Goal: Information Seeking & Learning: Learn about a topic

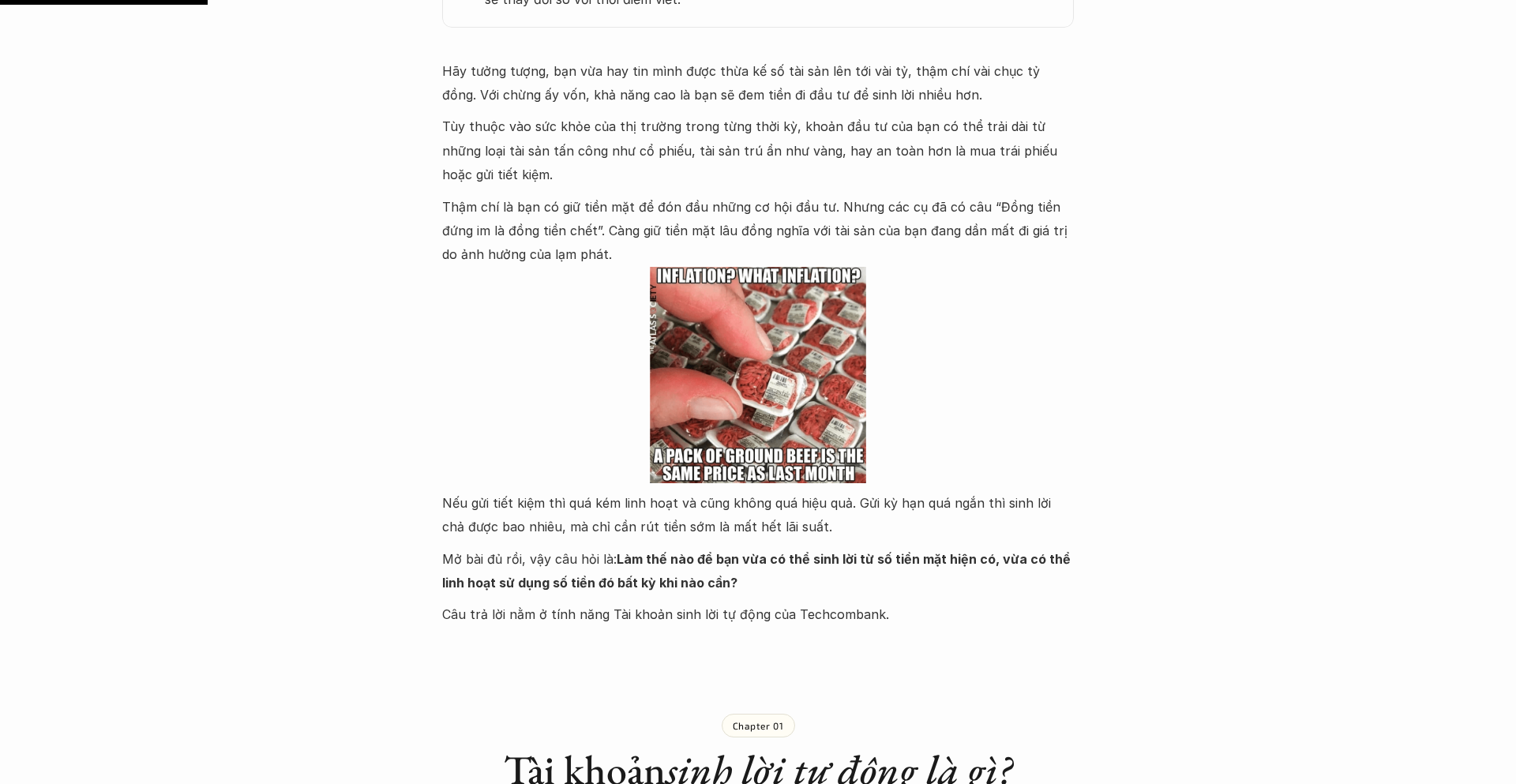
scroll to position [1025, 0]
click at [486, 238] on p "Thậm chí là bạn có giữ tiền mặt để đón đầu những cơ hội đầu tư. Nhưng các cụ đã…" at bounding box center [758, 230] width 631 height 72
click at [501, 233] on p "Thậm chí là bạn có giữ tiền mặt để đón đầu những cơ hội đầu tư. Nhưng các cụ đã…" at bounding box center [758, 230] width 631 height 72
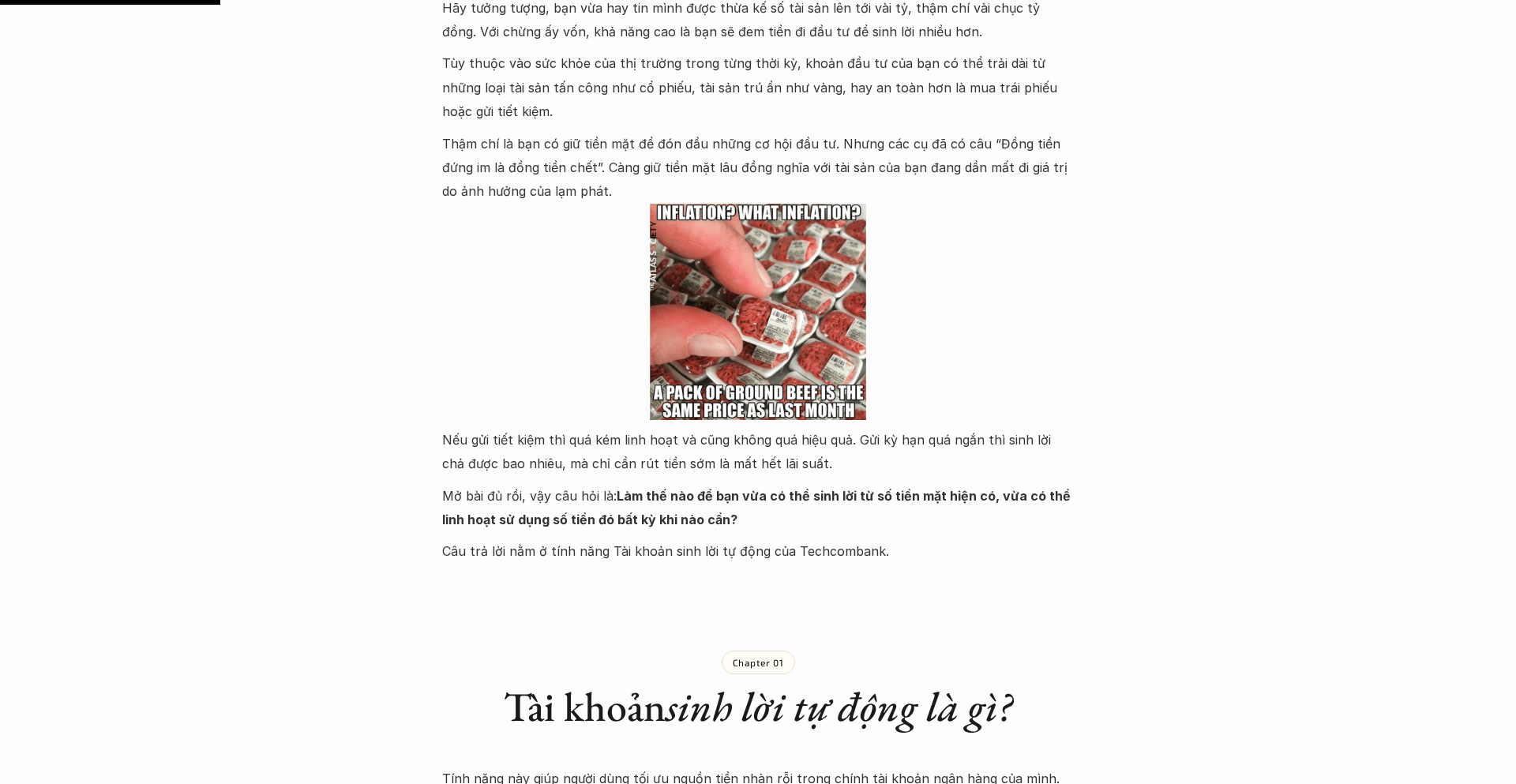
scroll to position [1095, 0]
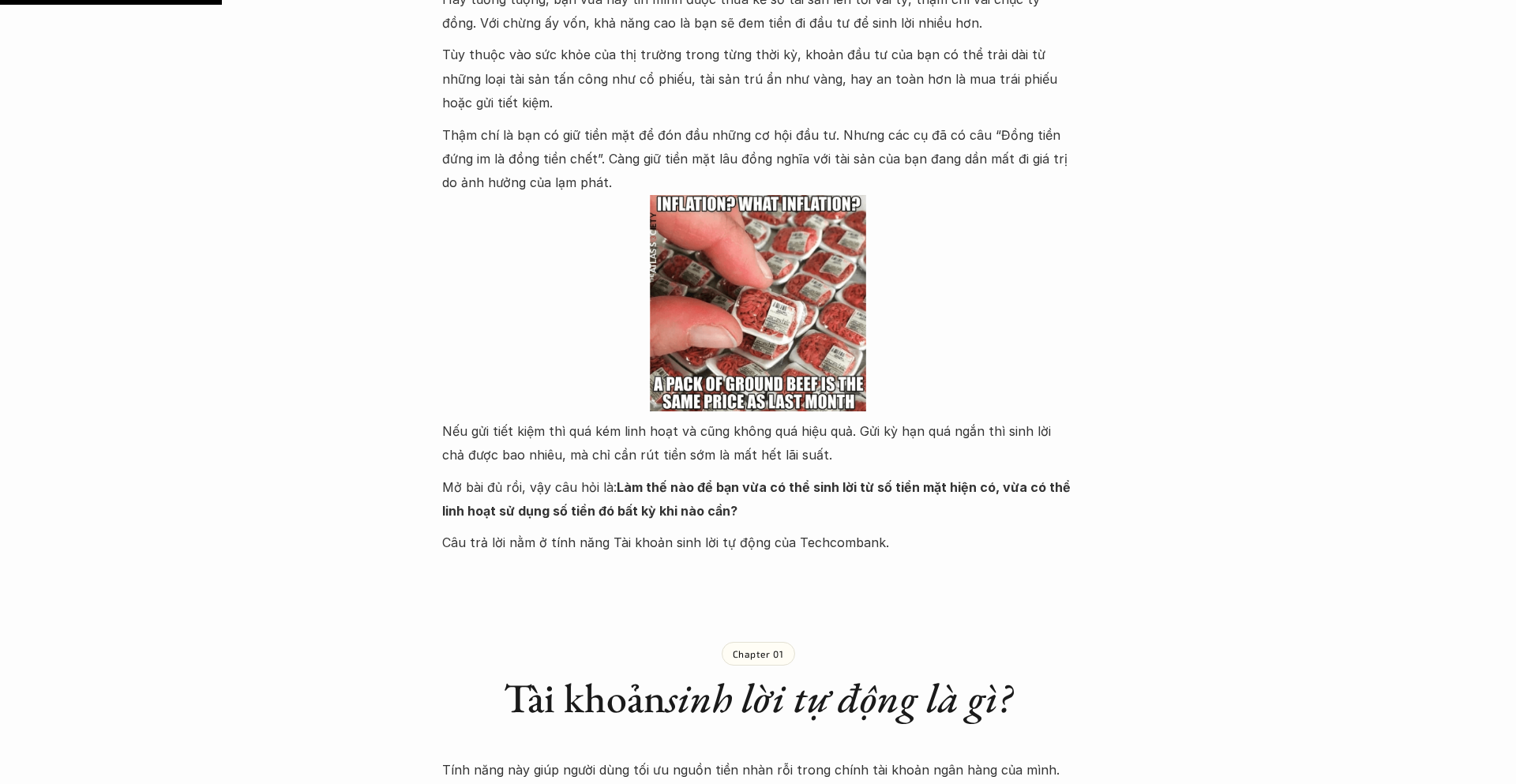
click at [482, 437] on p "Nếu gửi tiết kiệm thì quá kém linh hoạt và cũng không quá hiệu quả. Gửi kỳ hạn …" at bounding box center [758, 443] width 631 height 48
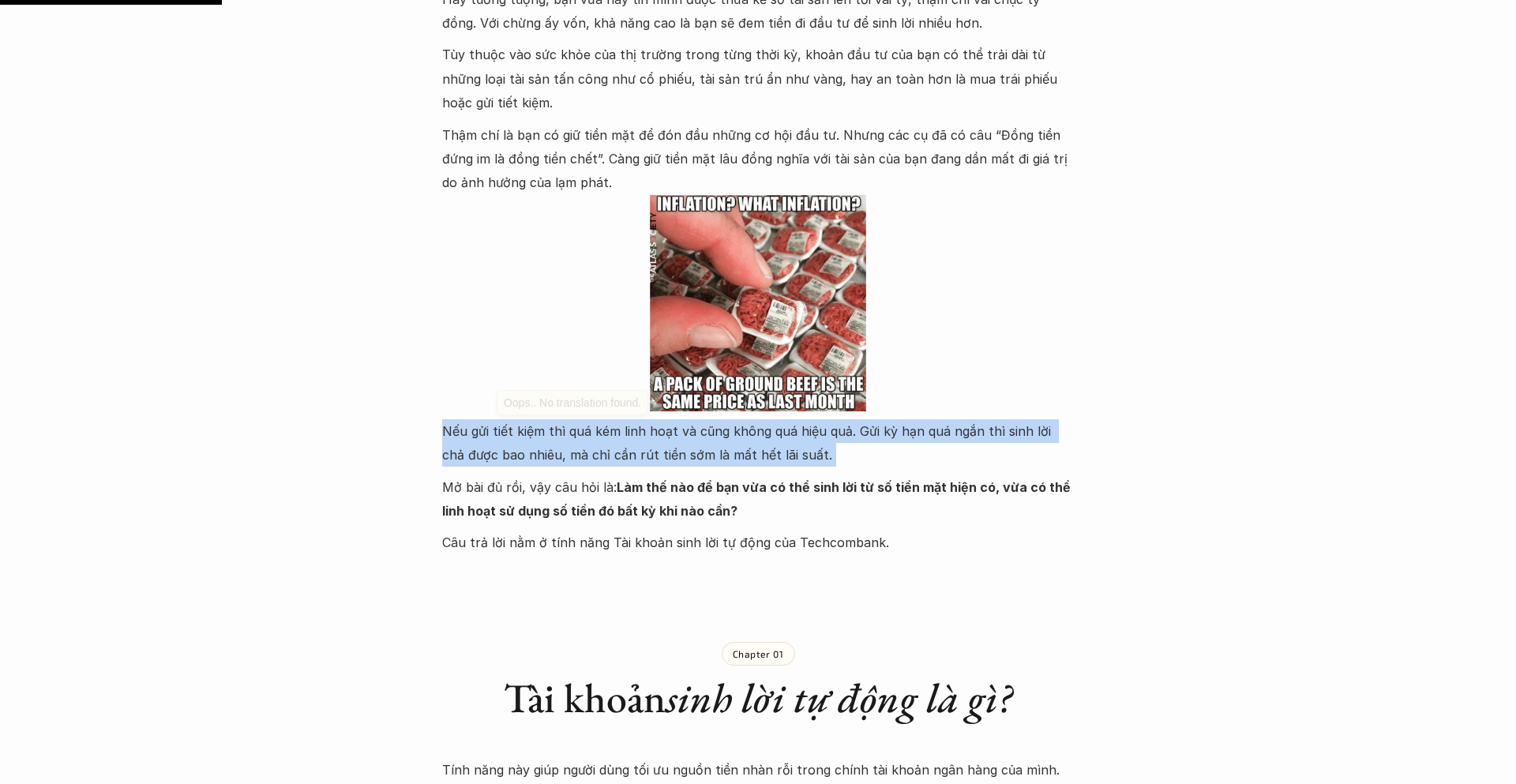
click at [482, 437] on p "Nếu gửi tiết kiệm thì quá kém linh hoạt và cũng không quá hiệu quả. Gửi kỳ hạn …" at bounding box center [758, 443] width 631 height 48
click at [482, 454] on p "Nếu gửi tiết kiệm thì quá kém linh hoạt và cũng không quá hiệu quả. Gửi kỳ hạn …" at bounding box center [758, 443] width 631 height 48
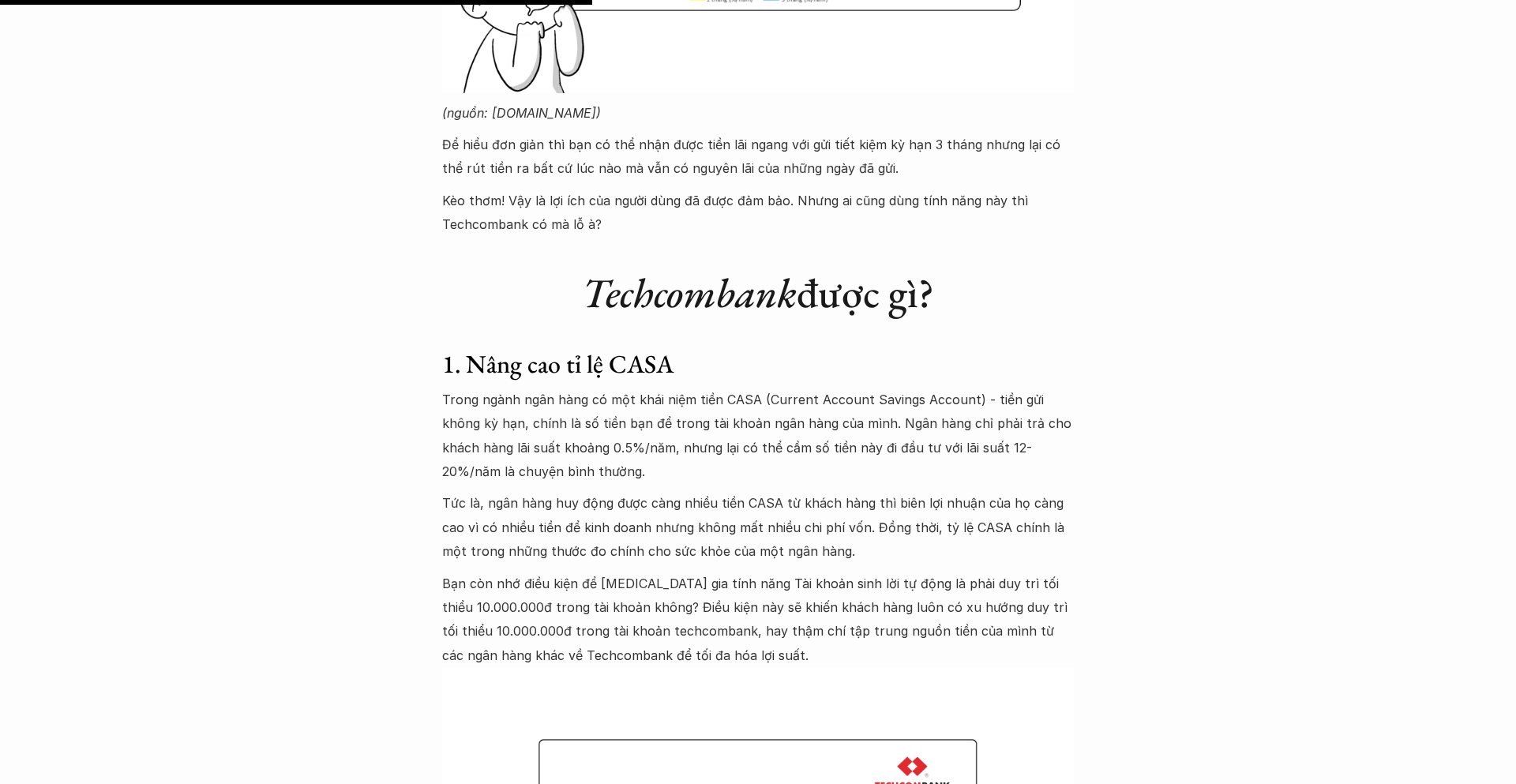
scroll to position [2918, 0]
click at [526, 514] on p "Tức là, ngân hàng huy động được càng nhiều tiền CASA từ khách hàng thì biên lợi…" at bounding box center [758, 526] width 631 height 72
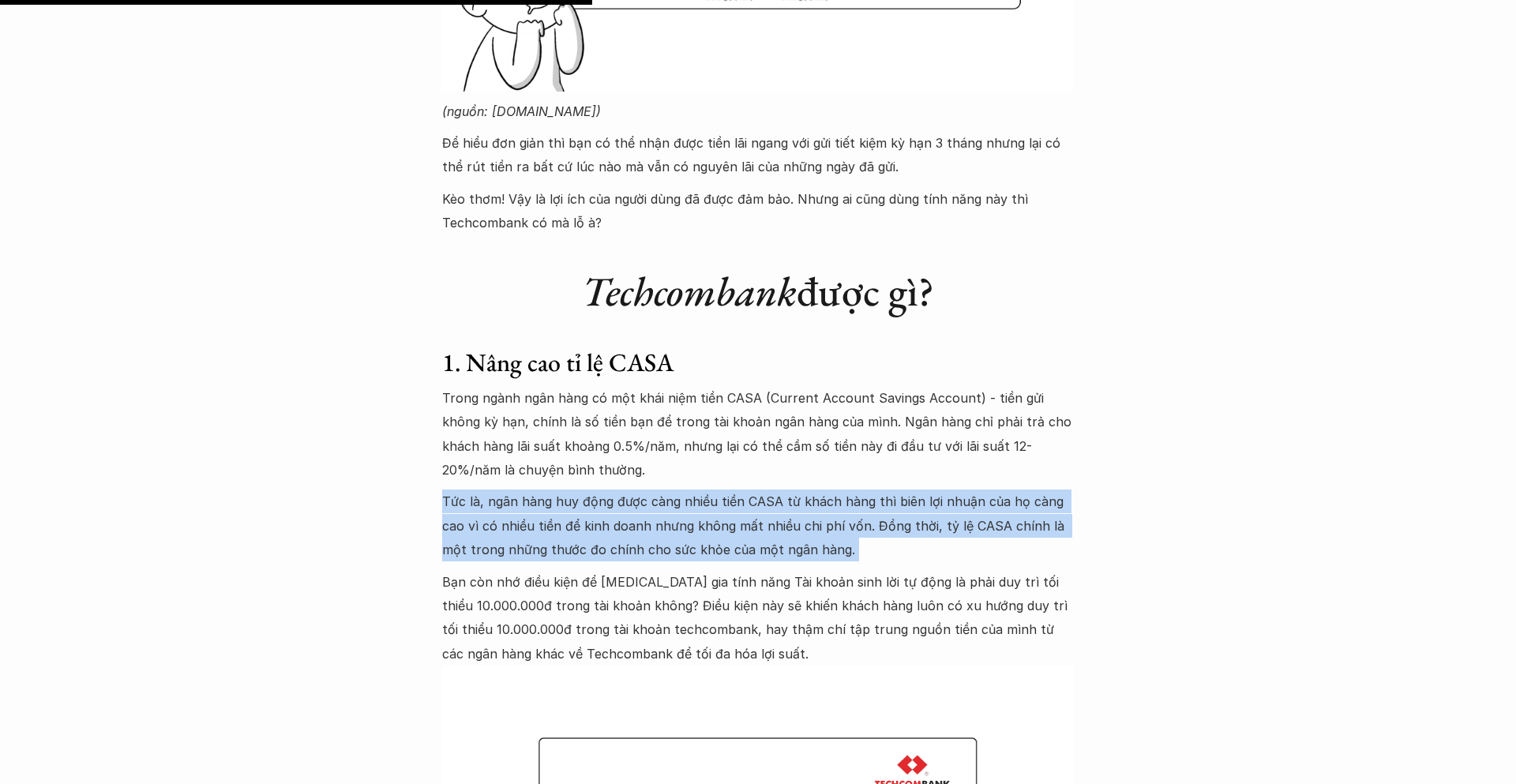
click at [526, 514] on p "Tức là, ngân hàng huy động được càng nhiều tiền CASA từ khách hàng thì biên lợi…" at bounding box center [758, 526] width 631 height 72
click at [526, 526] on p "Tức là, ngân hàng huy động được càng nhiều tiền CASA từ khách hàng thì biên lợi…" at bounding box center [758, 526] width 631 height 72
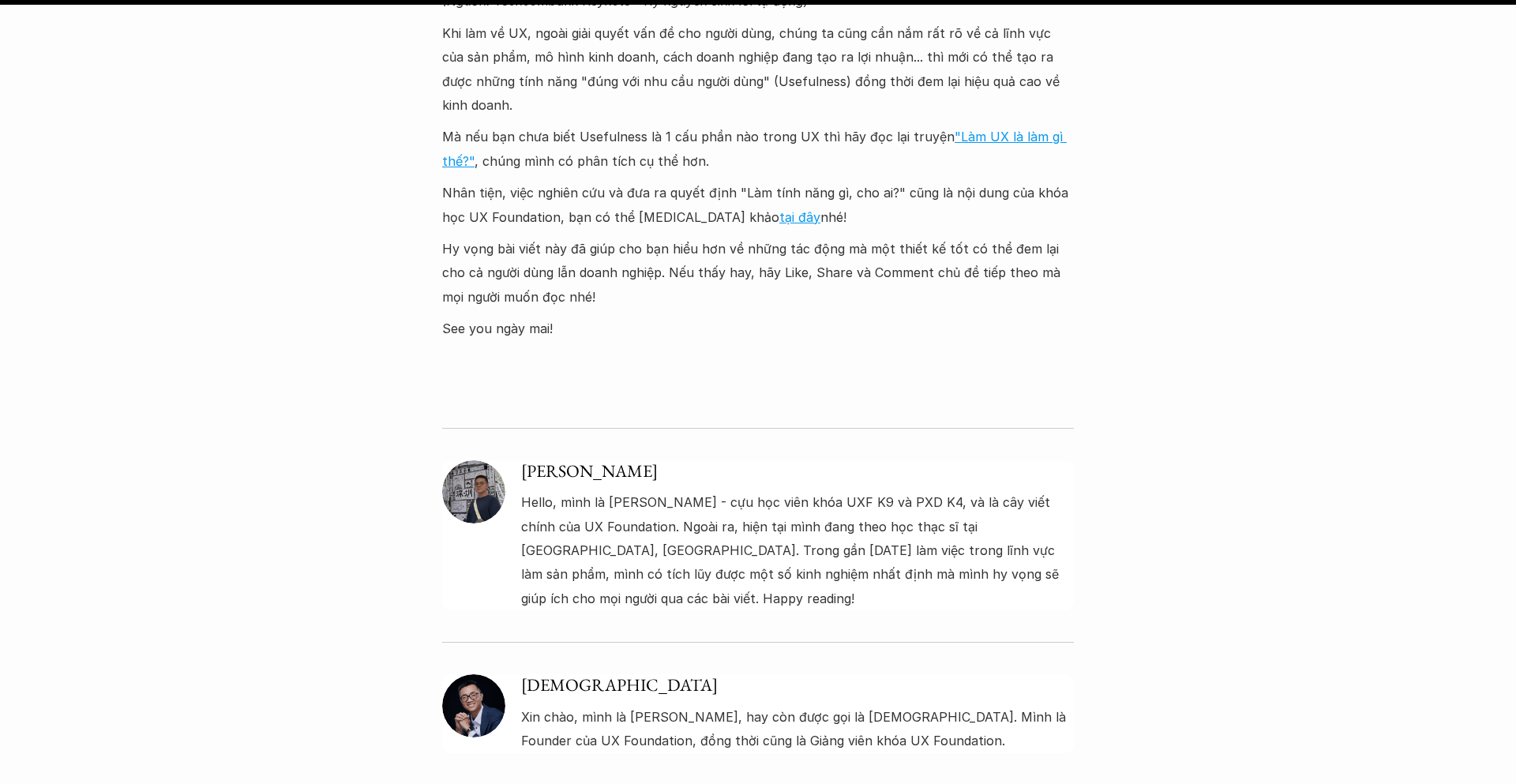
scroll to position [7490, 0]
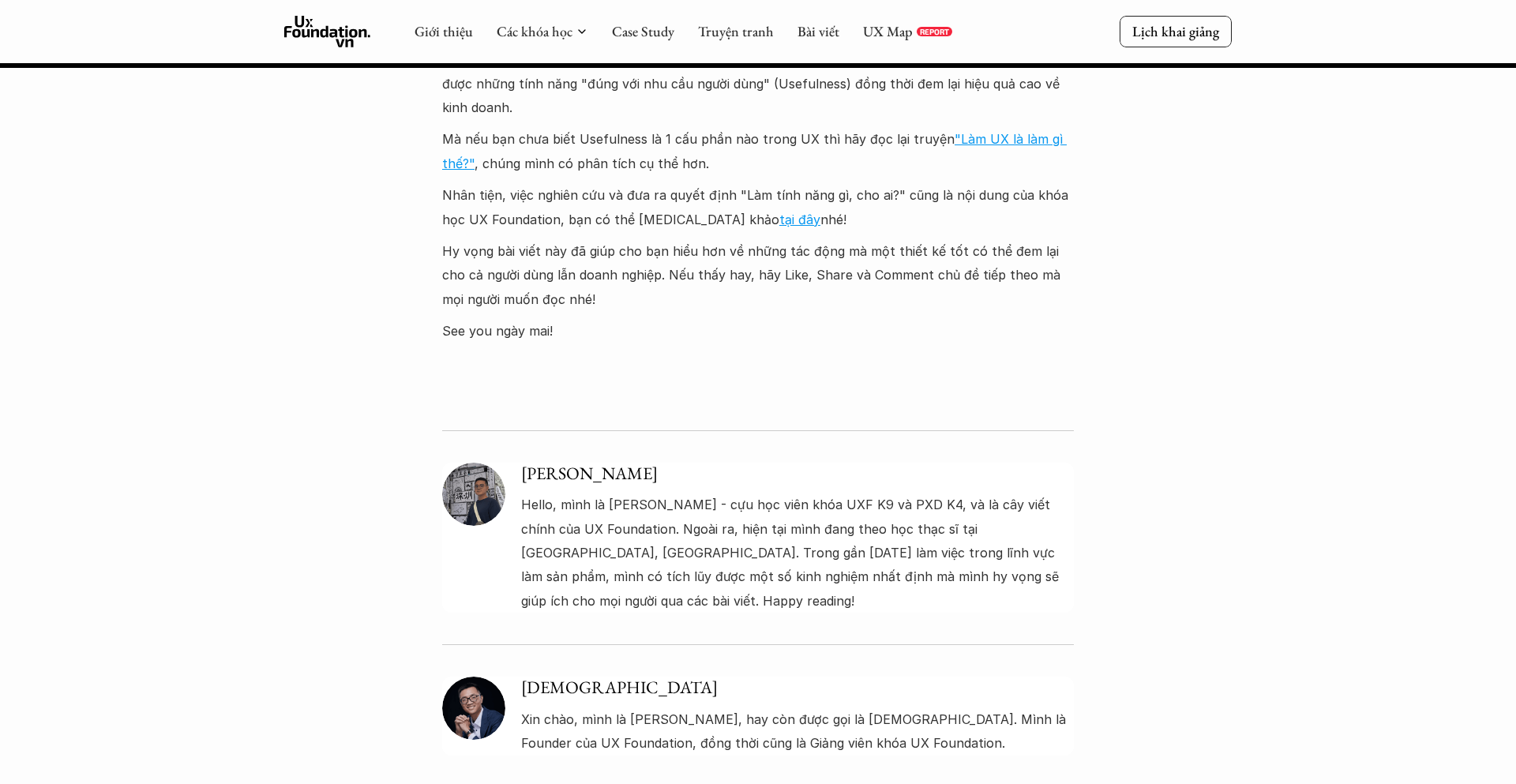
click at [890, 501] on p "Hello, mình là [PERSON_NAME] - cựu học viên khóa UXF K9 và PXD K4, và là cây vi…" at bounding box center [797, 553] width 553 height 120
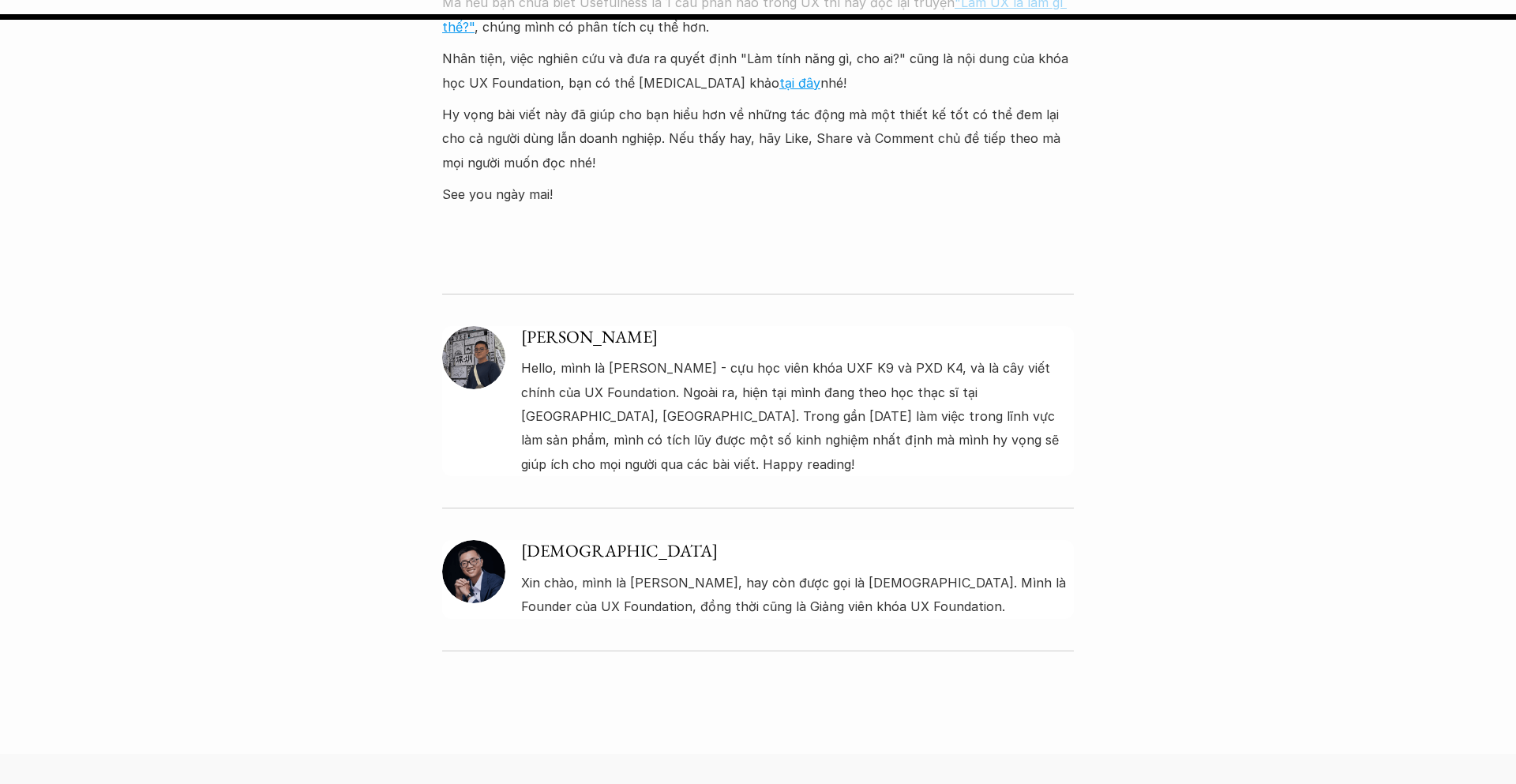
scroll to position [7699, 0]
